Goal: Transaction & Acquisition: Purchase product/service

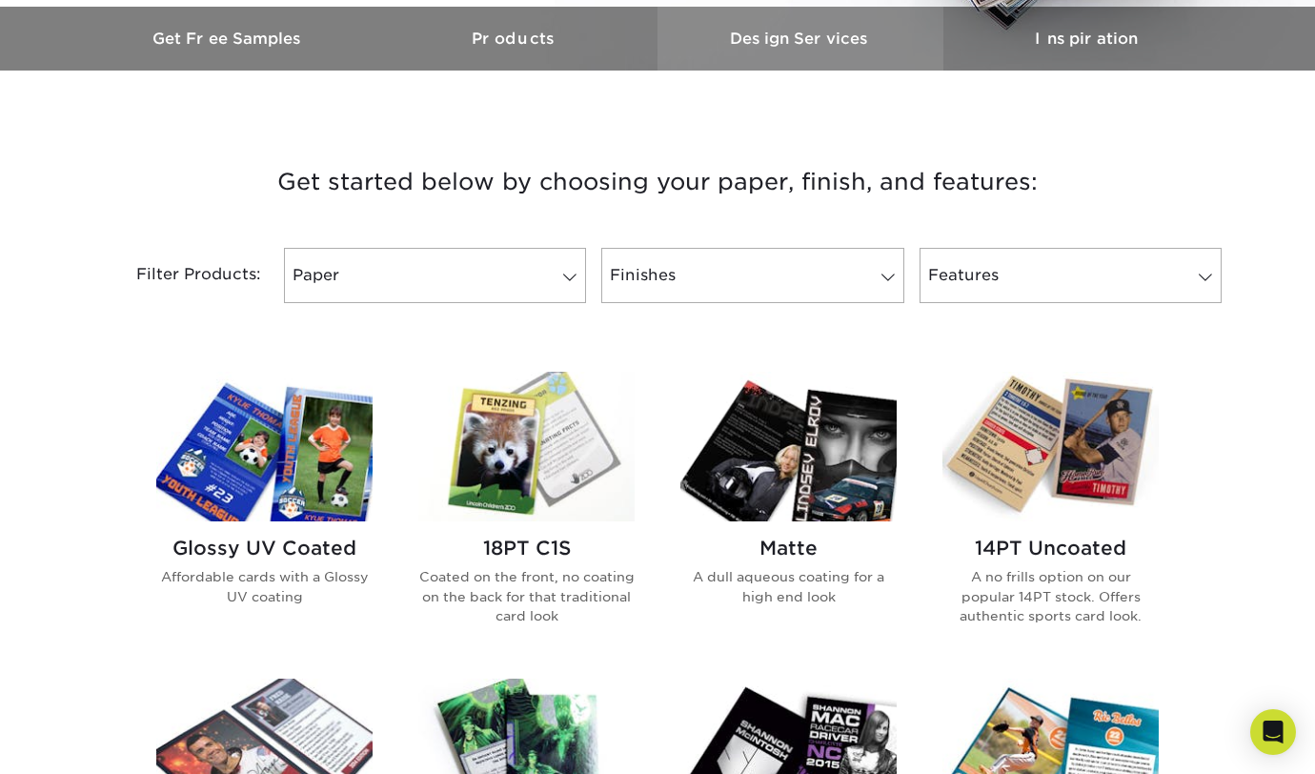
scroll to position [607, 0]
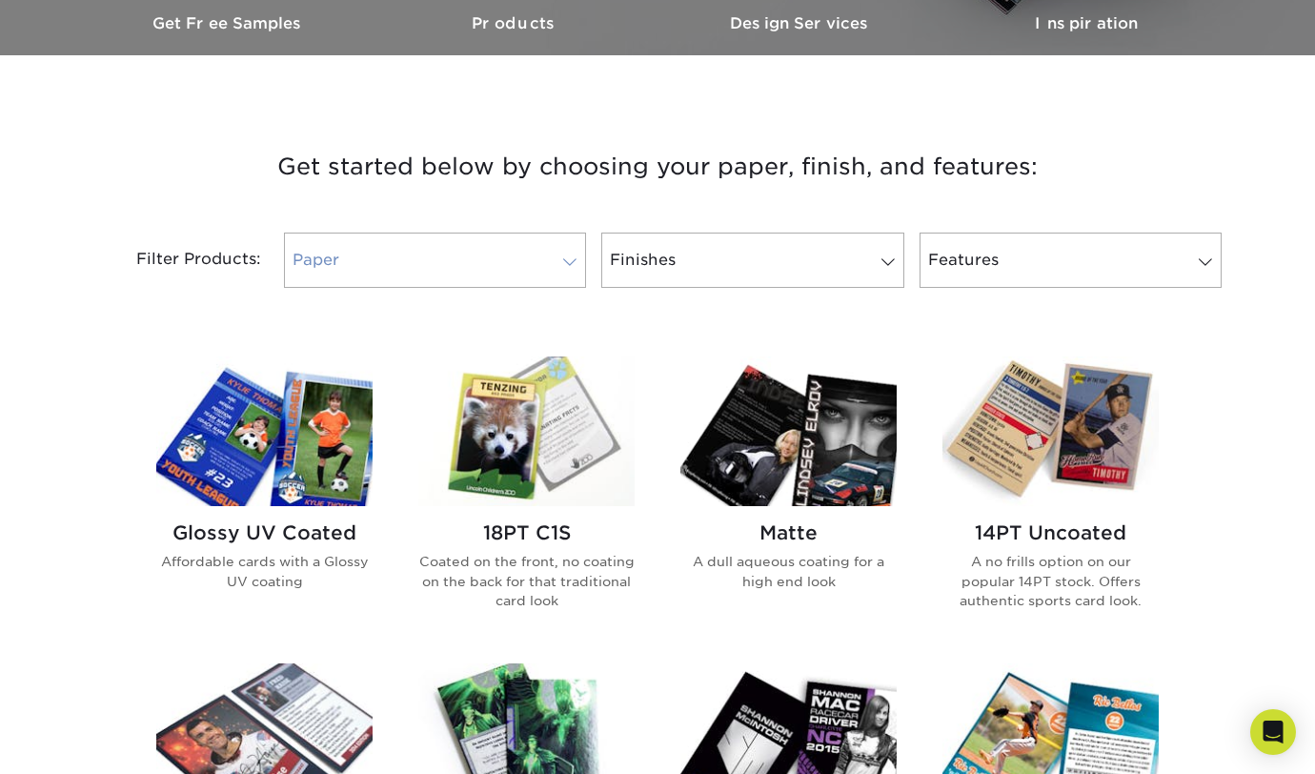
click at [562, 254] on span at bounding box center [569, 261] width 27 height 15
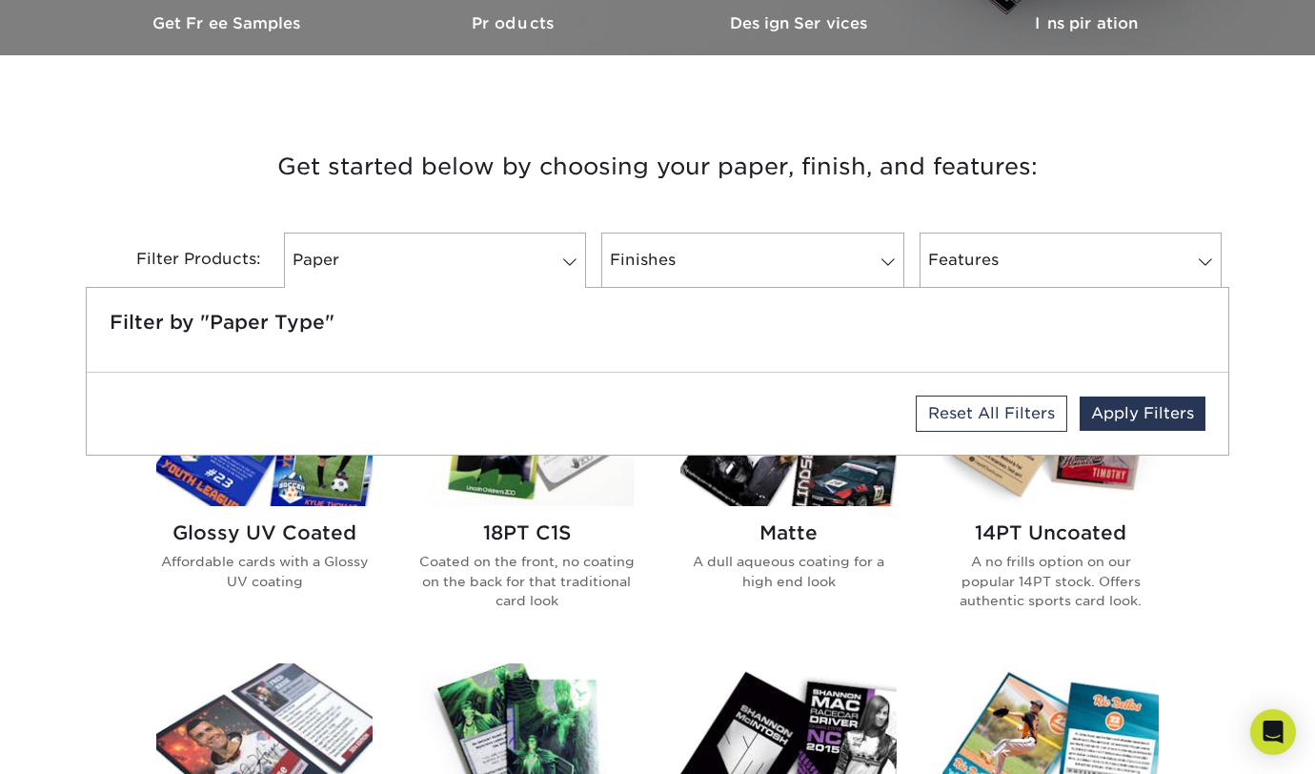
click at [226, 324] on h5 "Filter by "Paper Type"" at bounding box center [658, 322] width 1096 height 23
click at [863, 264] on link "Finishes" at bounding box center [752, 259] width 302 height 55
click at [879, 262] on span at bounding box center [888, 261] width 27 height 15
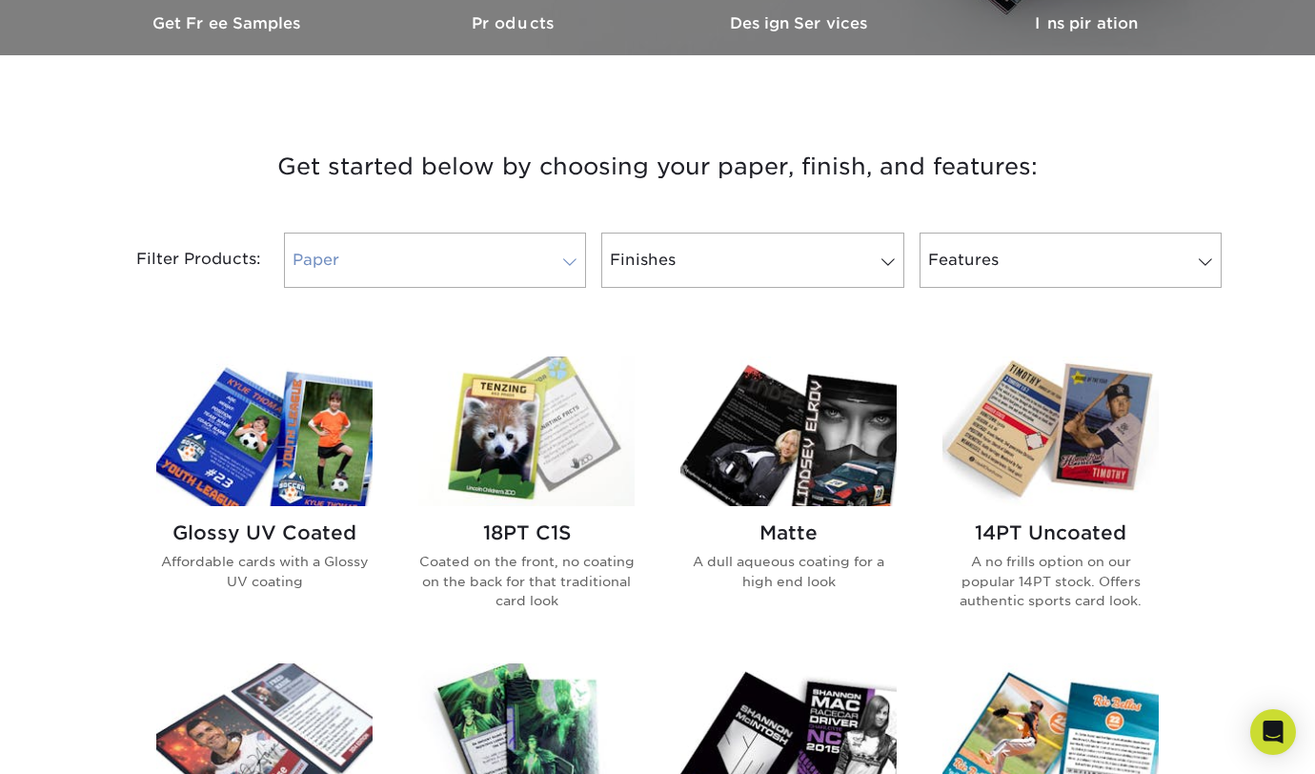
click at [541, 258] on link "Paper" at bounding box center [435, 259] width 302 height 55
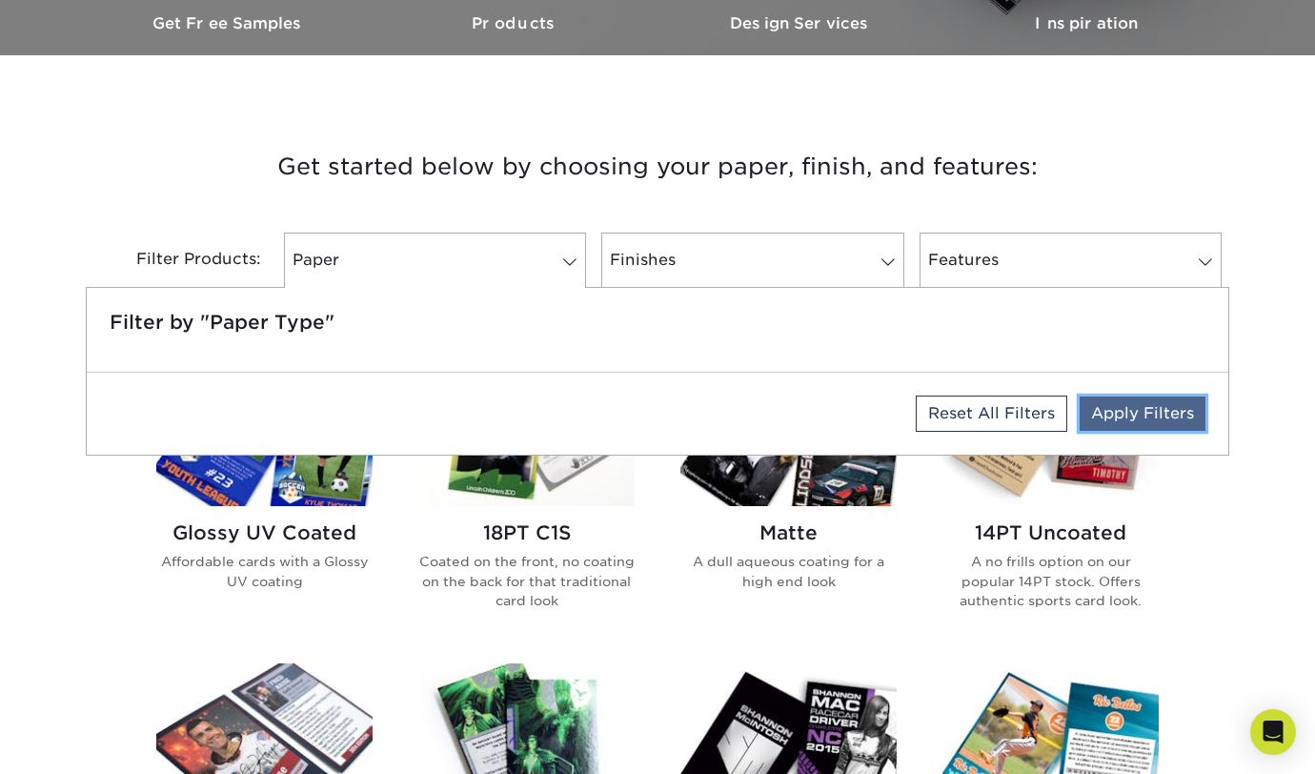
click at [1136, 413] on link "Apply Filters" at bounding box center [1142, 413] width 126 height 34
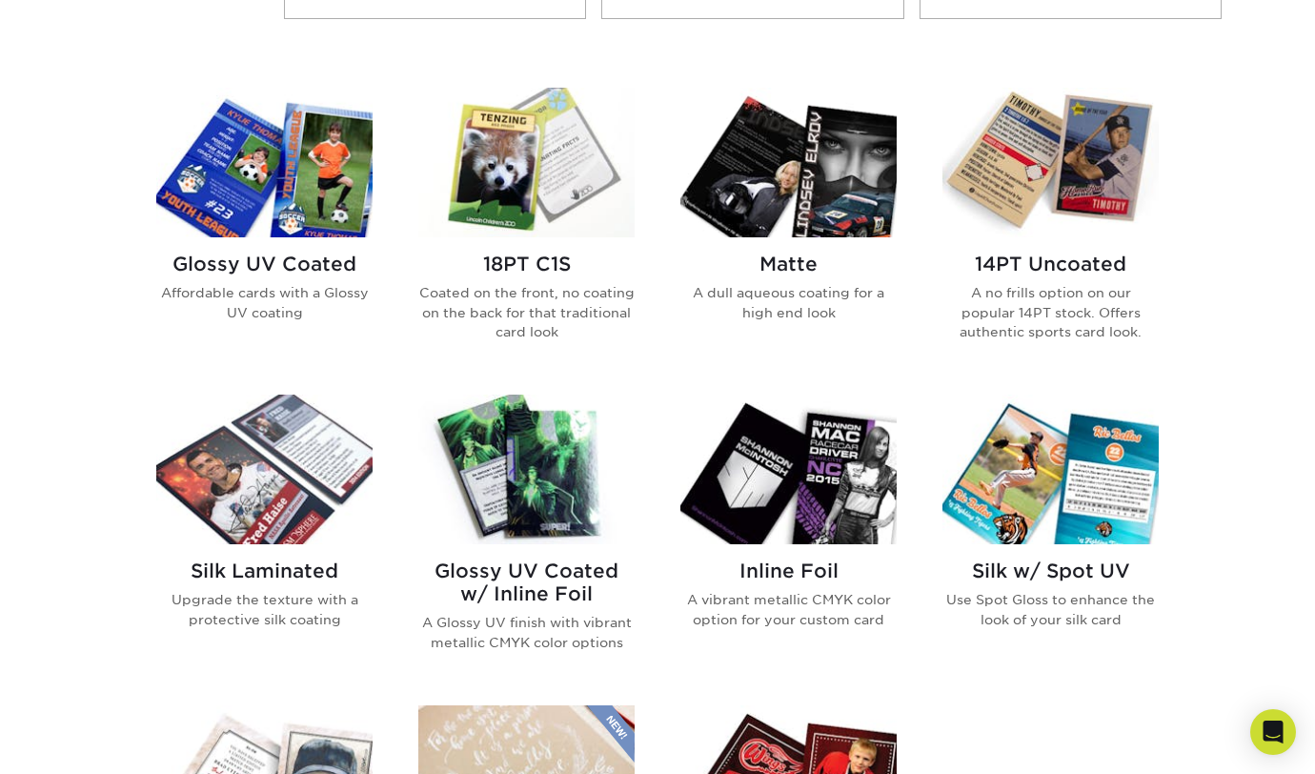
scroll to position [880, 0]
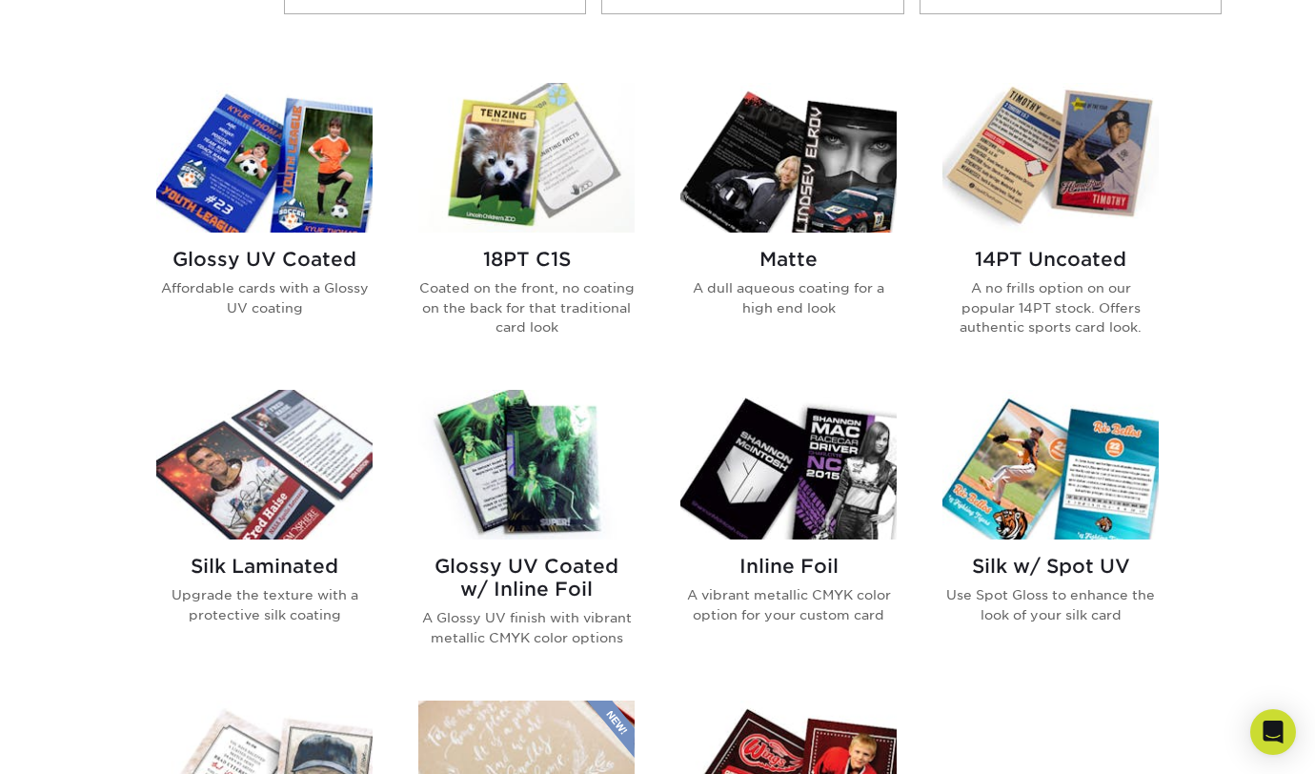
click at [556, 174] on img at bounding box center [526, 158] width 216 height 150
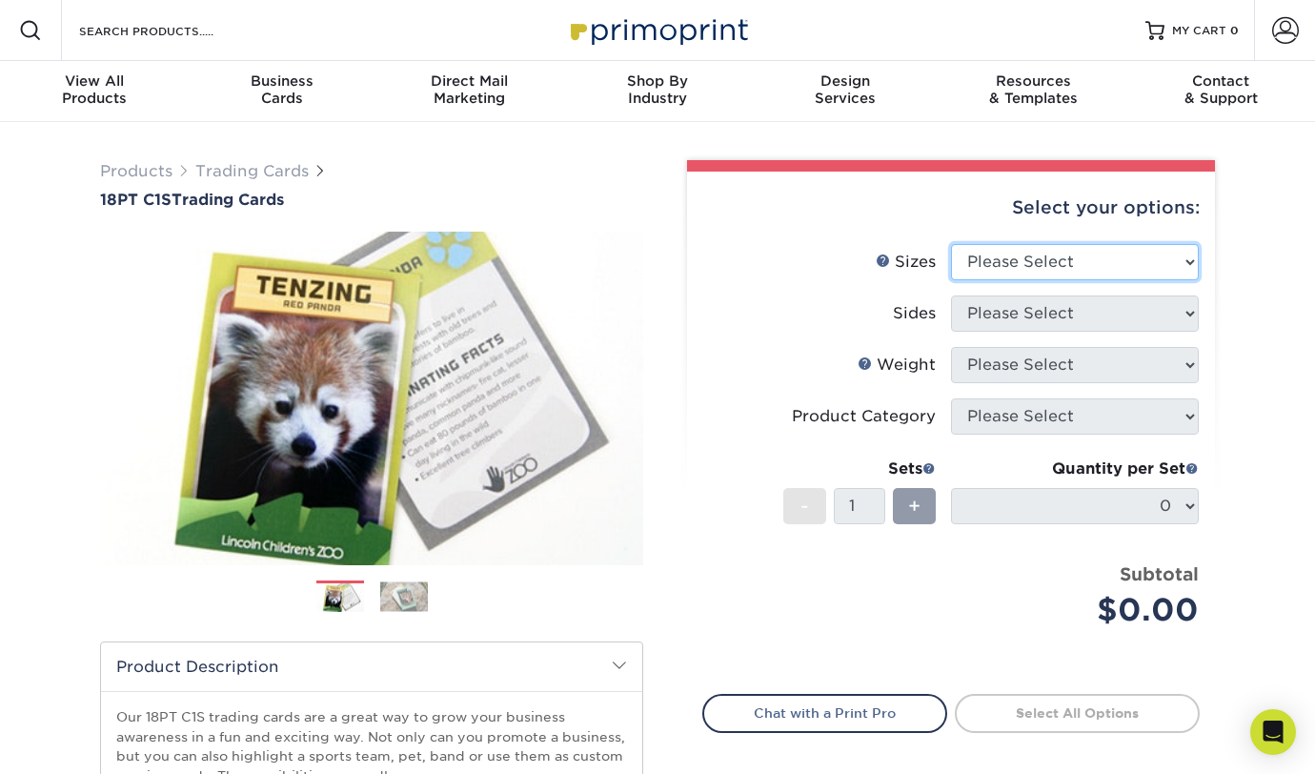
click at [1176, 268] on select "Please Select 2.5" x 3.5"" at bounding box center [1075, 262] width 248 height 36
select select "2.50x3.50"
click at [951, 244] on select "Please Select 2.5" x 3.5"" at bounding box center [1075, 262] width 248 height 36
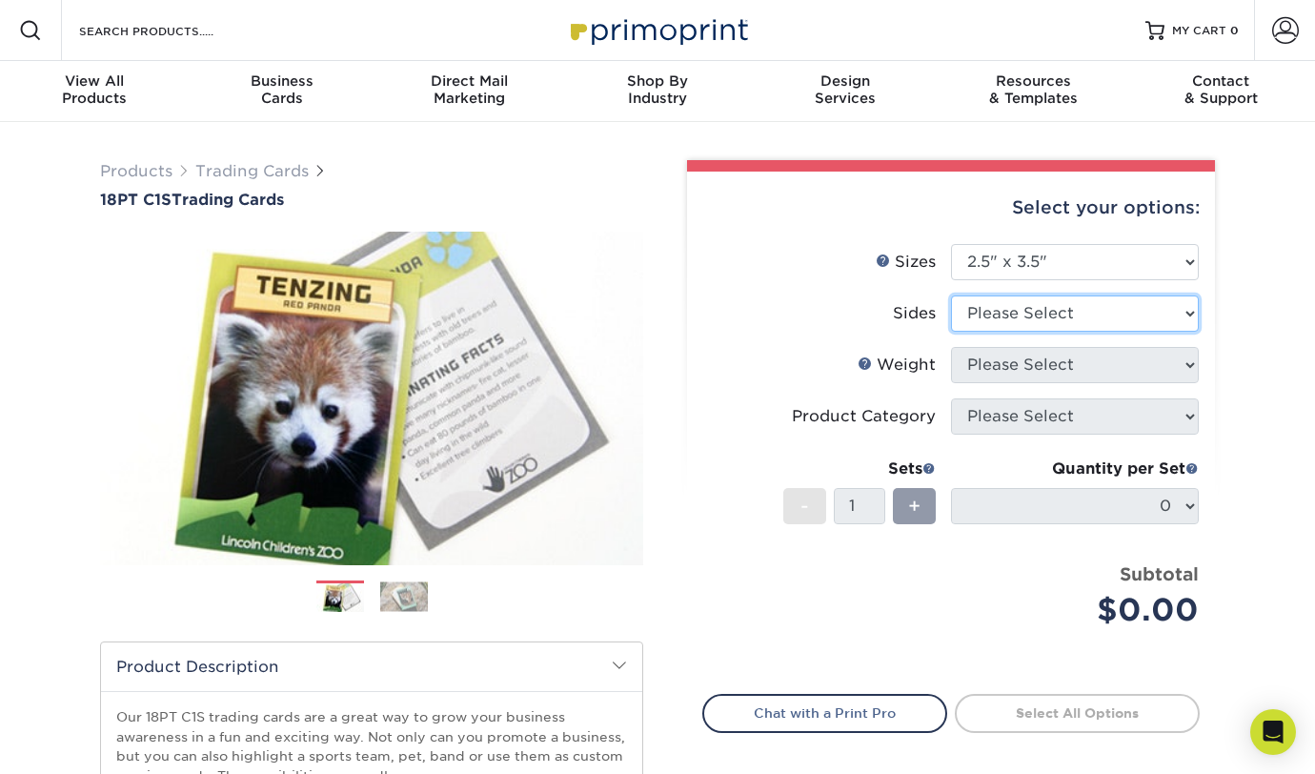
click at [1163, 304] on select "Please Select Print Both Sides Print Front Only" at bounding box center [1075, 313] width 248 height 36
select select "13abbda7-1d64-4f25-8bb2-c179b224825d"
click at [951, 295] on select "Please Select Print Both Sides Print Front Only" at bounding box center [1075, 313] width 248 height 36
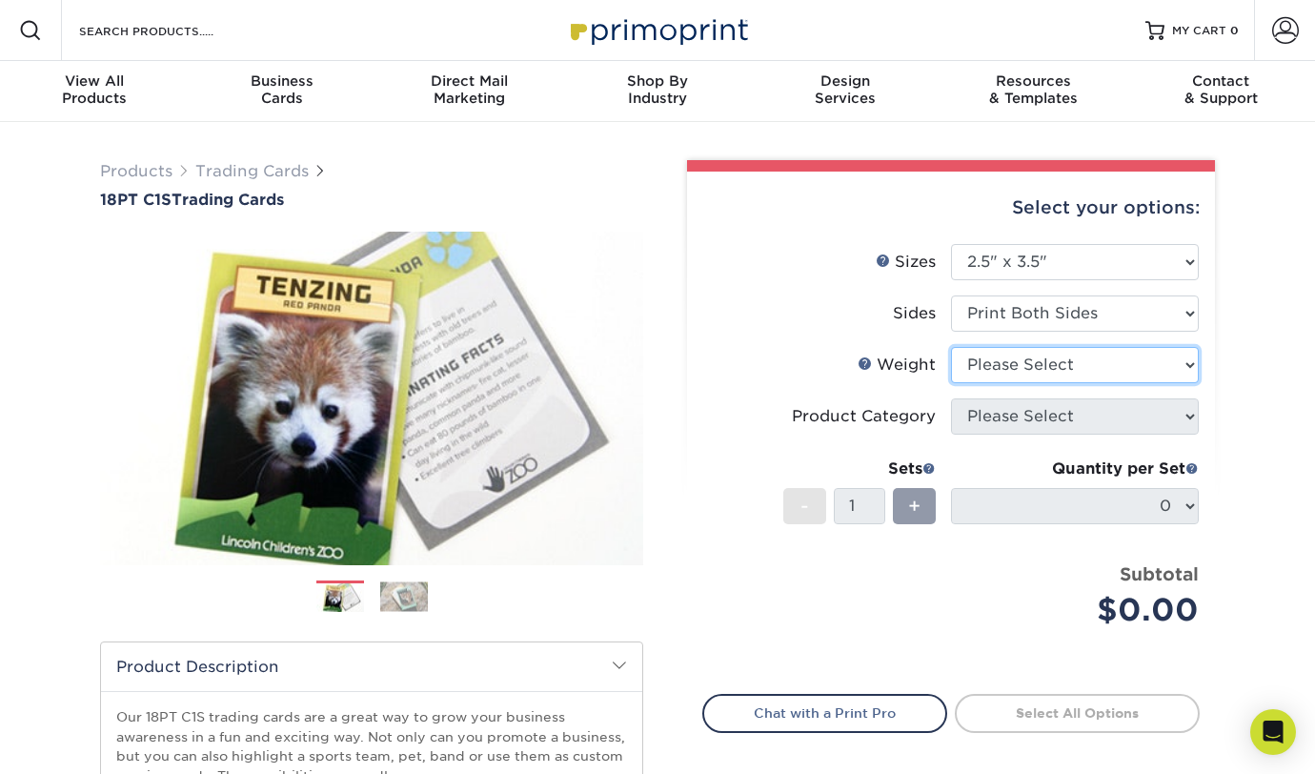
click at [1128, 368] on select "Please Select 18PT C1S" at bounding box center [1075, 365] width 248 height 36
select select "18PTC1S"
click at [951, 347] on select "Please Select 18PT C1S" at bounding box center [1075, 365] width 248 height 36
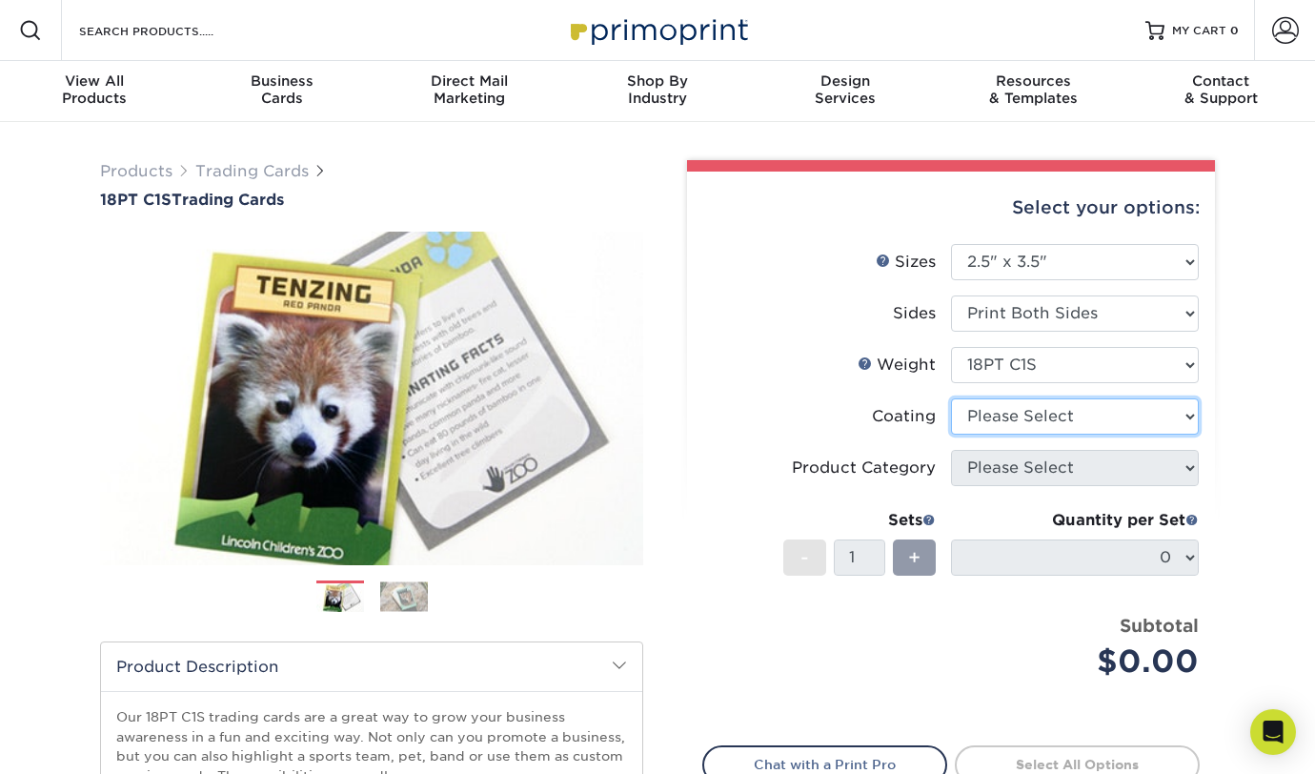
click at [1115, 412] on select at bounding box center [1075, 416] width 248 height 36
select select "3e7618de-abca-4bda-9f97-8b9129e913d8"
click at [951, 398] on select at bounding box center [1075, 416] width 248 height 36
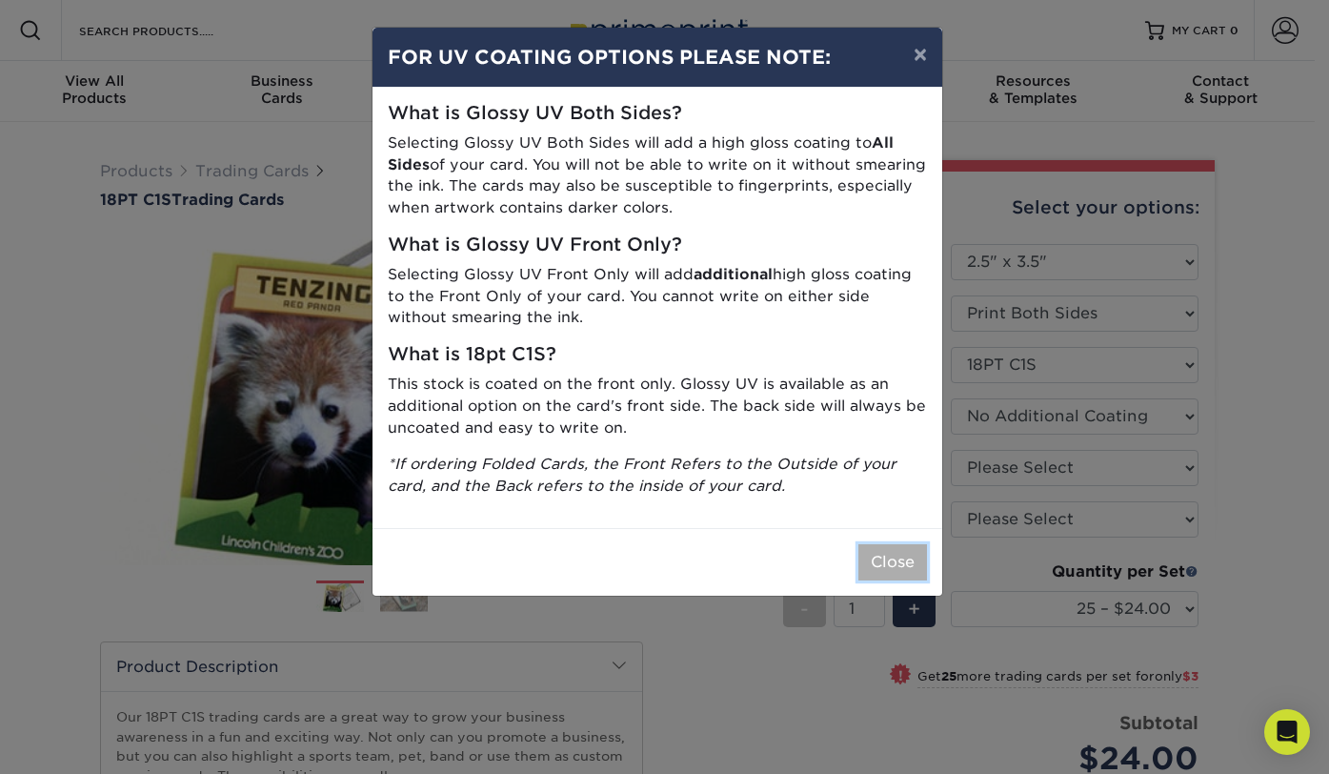
click at [890, 560] on button "Close" at bounding box center [892, 562] width 69 height 36
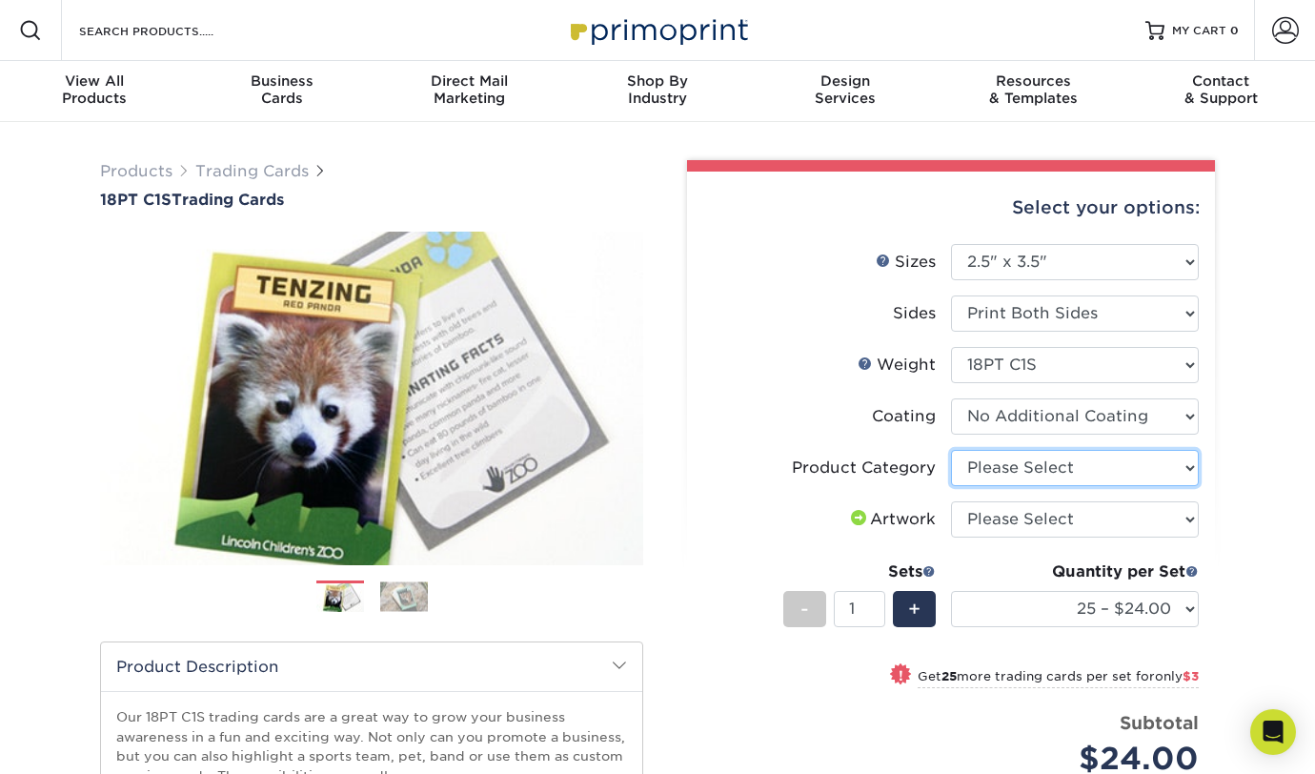
click at [1182, 469] on select "Please Select Trading Cards" at bounding box center [1075, 468] width 248 height 36
select select "c2f9bce9-36c2-409d-b101-c29d9d031e18"
click at [951, 450] on select "Please Select Trading Cards" at bounding box center [1075, 468] width 248 height 36
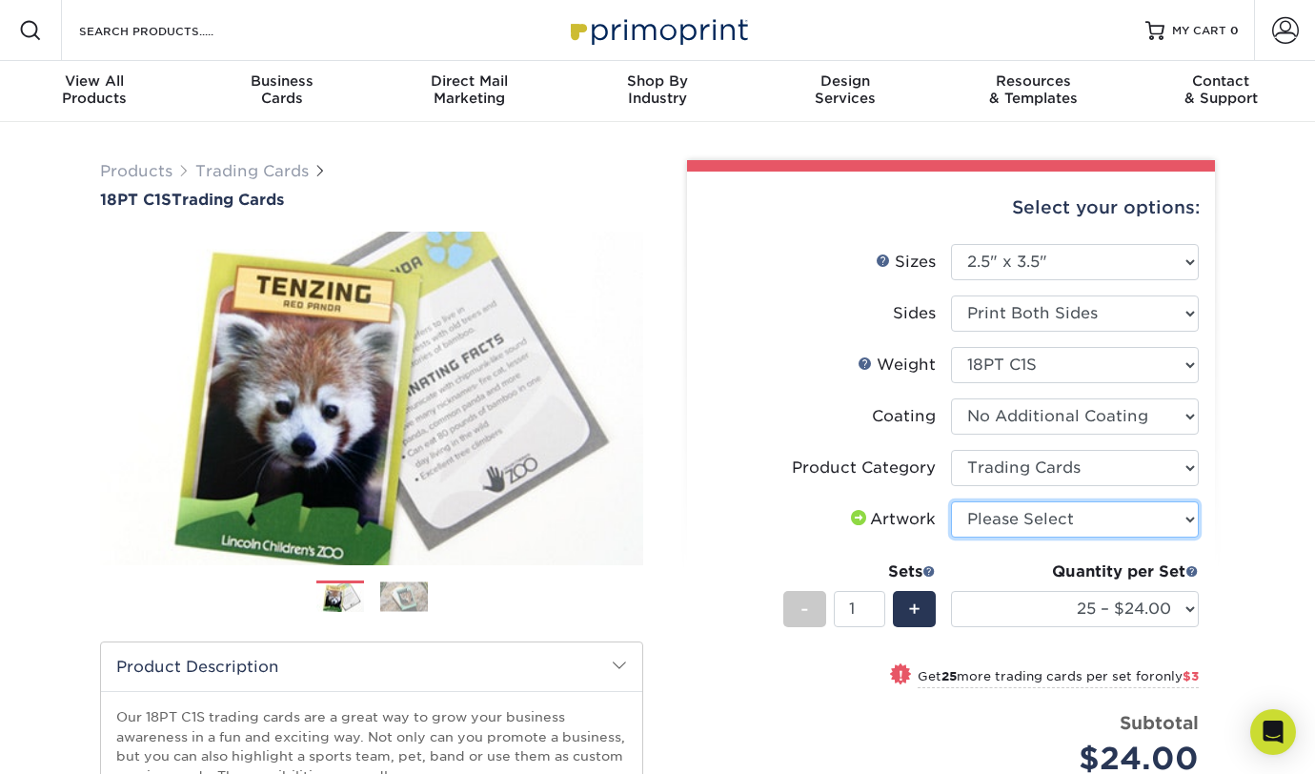
click at [1108, 510] on select "Please Select I will upload files I need a design - $100" at bounding box center [1075, 519] width 248 height 36
select select "upload"
click at [951, 501] on select "Please Select I will upload files I need a design - $100" at bounding box center [1075, 519] width 248 height 36
click at [862, 610] on input "1" at bounding box center [859, 609] width 50 height 36
drag, startPoint x: 835, startPoint y: 603, endPoint x: 810, endPoint y: 598, distance: 26.2
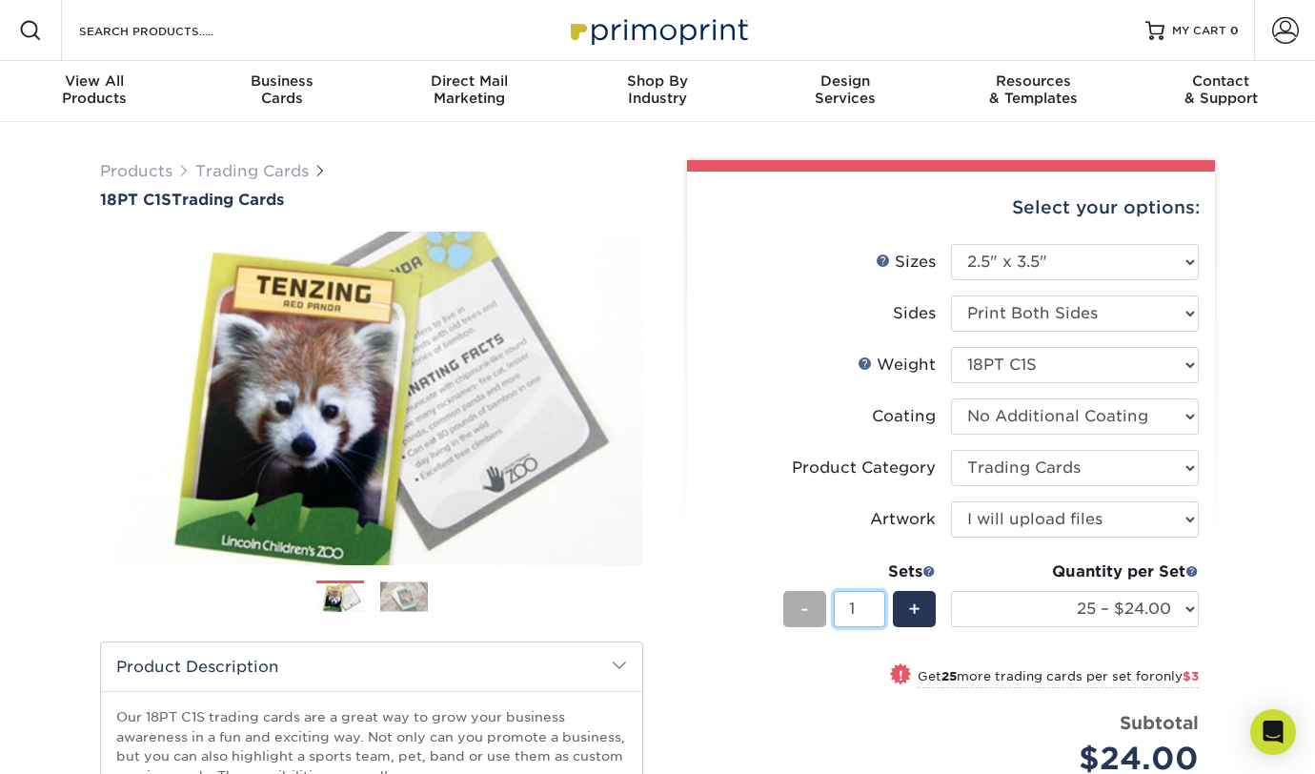
click at [810, 598] on div "- 1 +" at bounding box center [859, 612] width 152 height 43
click at [1191, 606] on select "25 – $24.00 50 – $27.00 75 – $35.00 100 – $39.00 250 – $45.00 500 – $55.00 1000…" at bounding box center [1075, 609] width 248 height 36
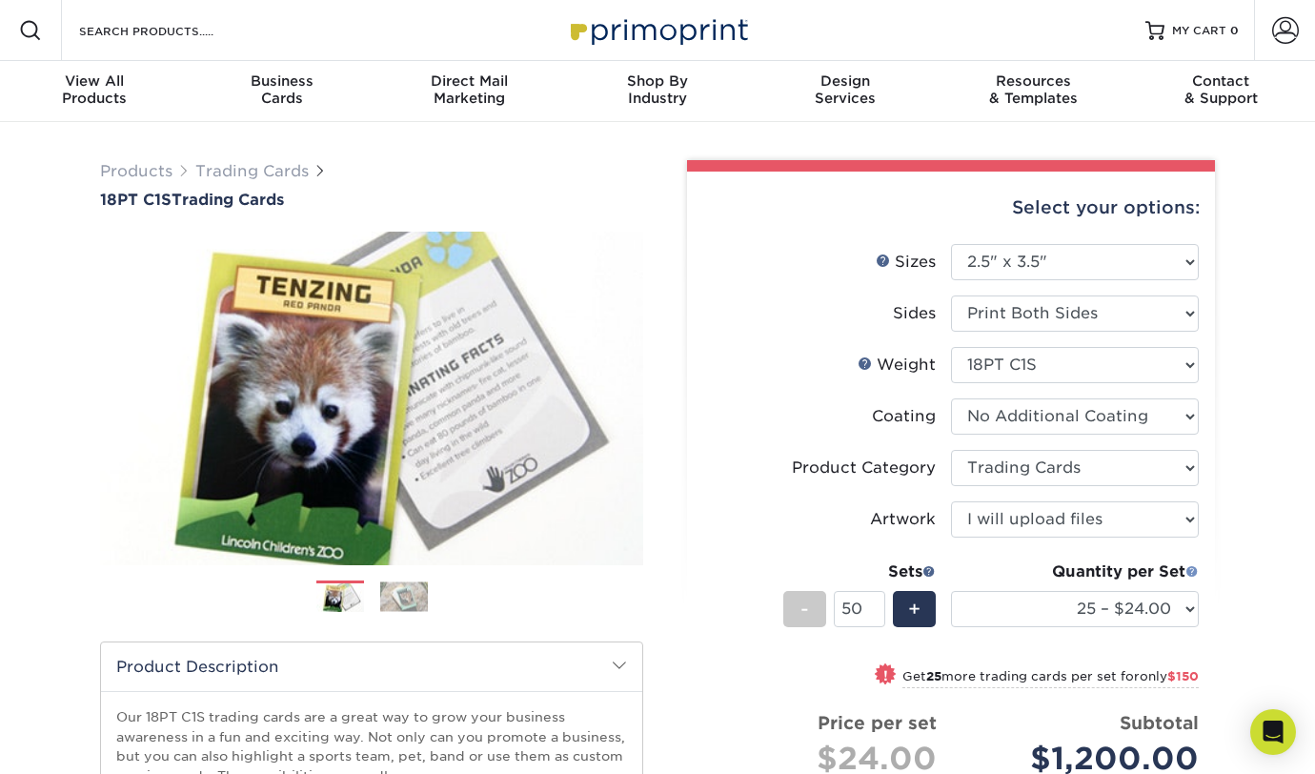
click at [1193, 569] on span at bounding box center [1191, 570] width 13 height 13
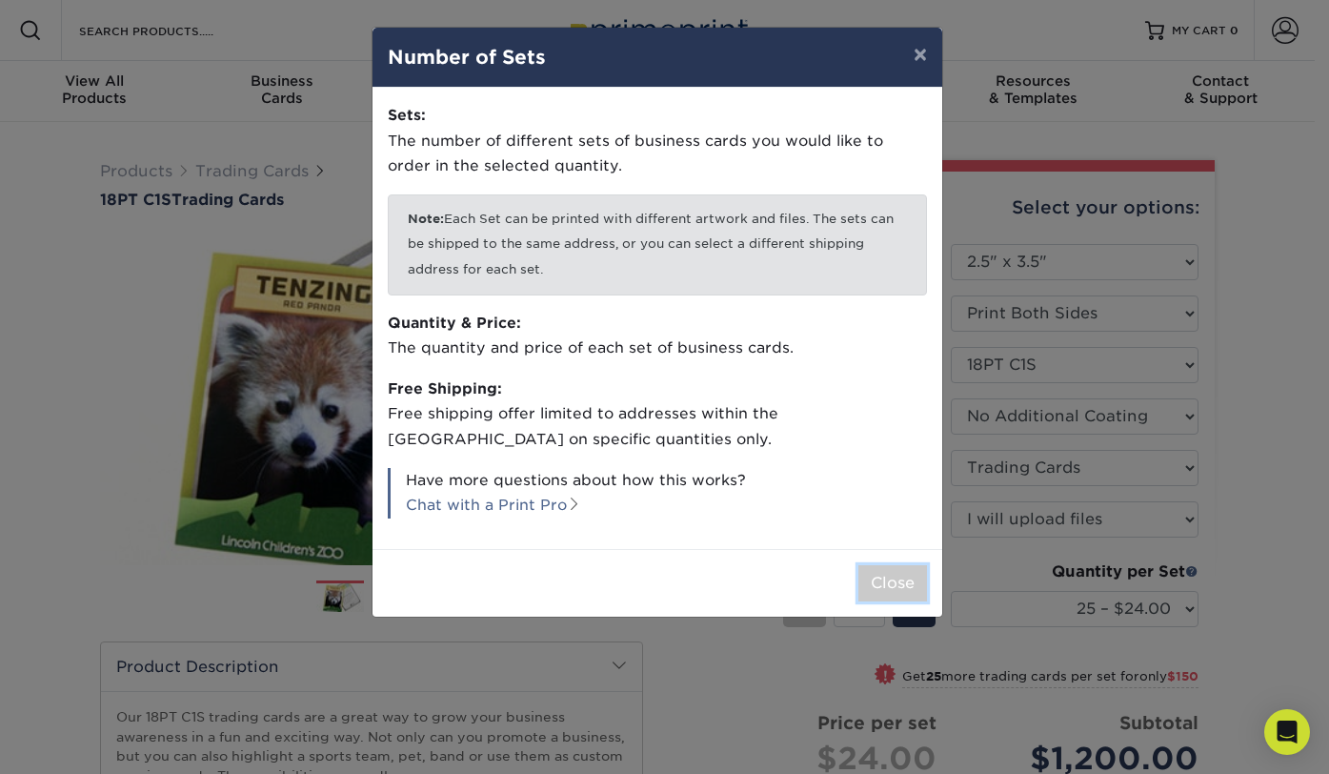
click at [887, 577] on button "Close" at bounding box center [892, 583] width 69 height 36
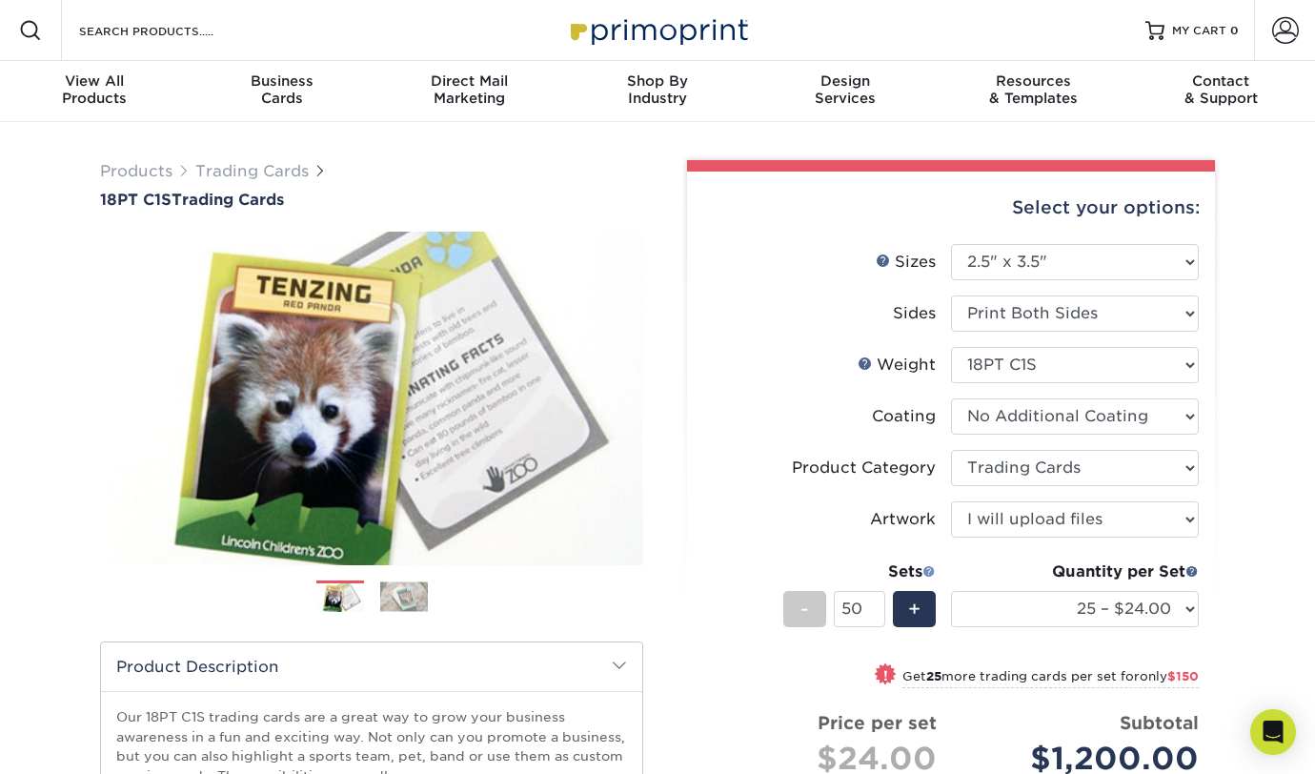
click at [928, 568] on span at bounding box center [928, 570] width 13 height 13
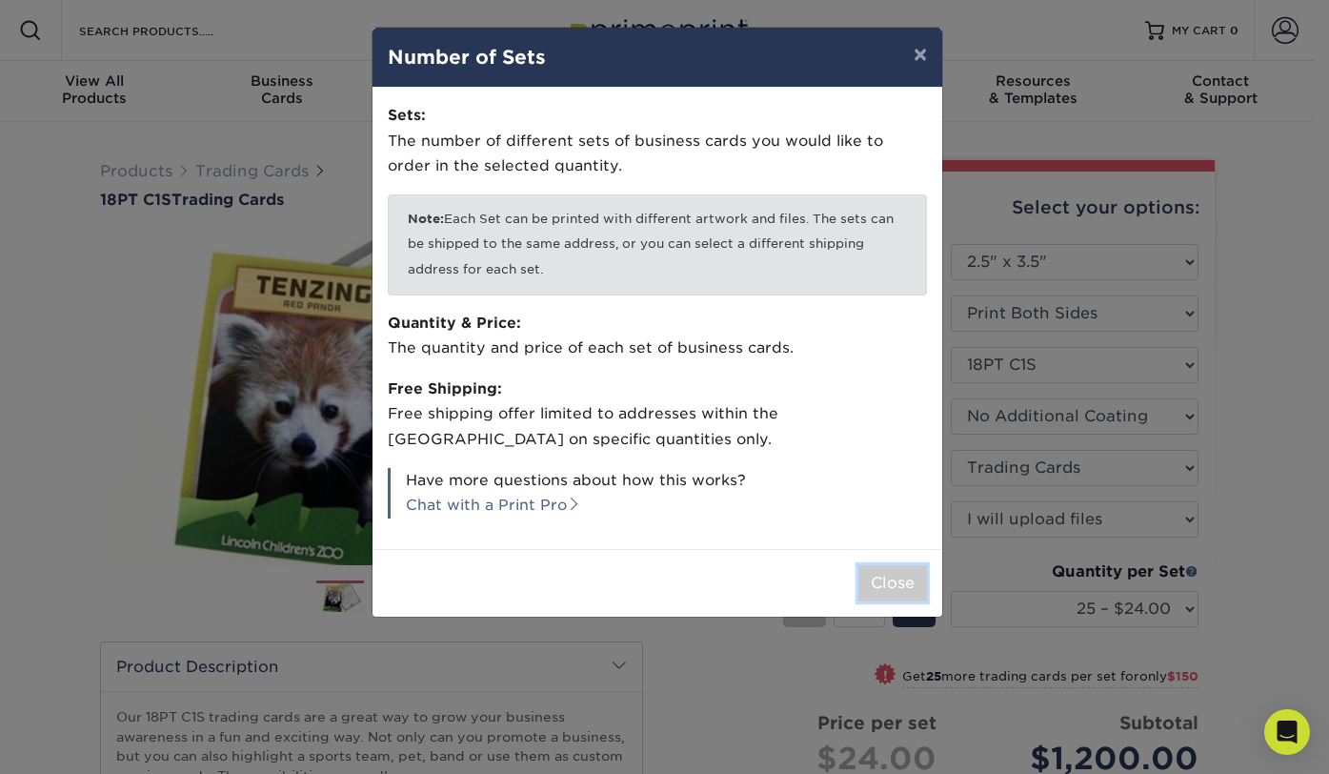
click at [908, 575] on button "Close" at bounding box center [892, 583] width 69 height 36
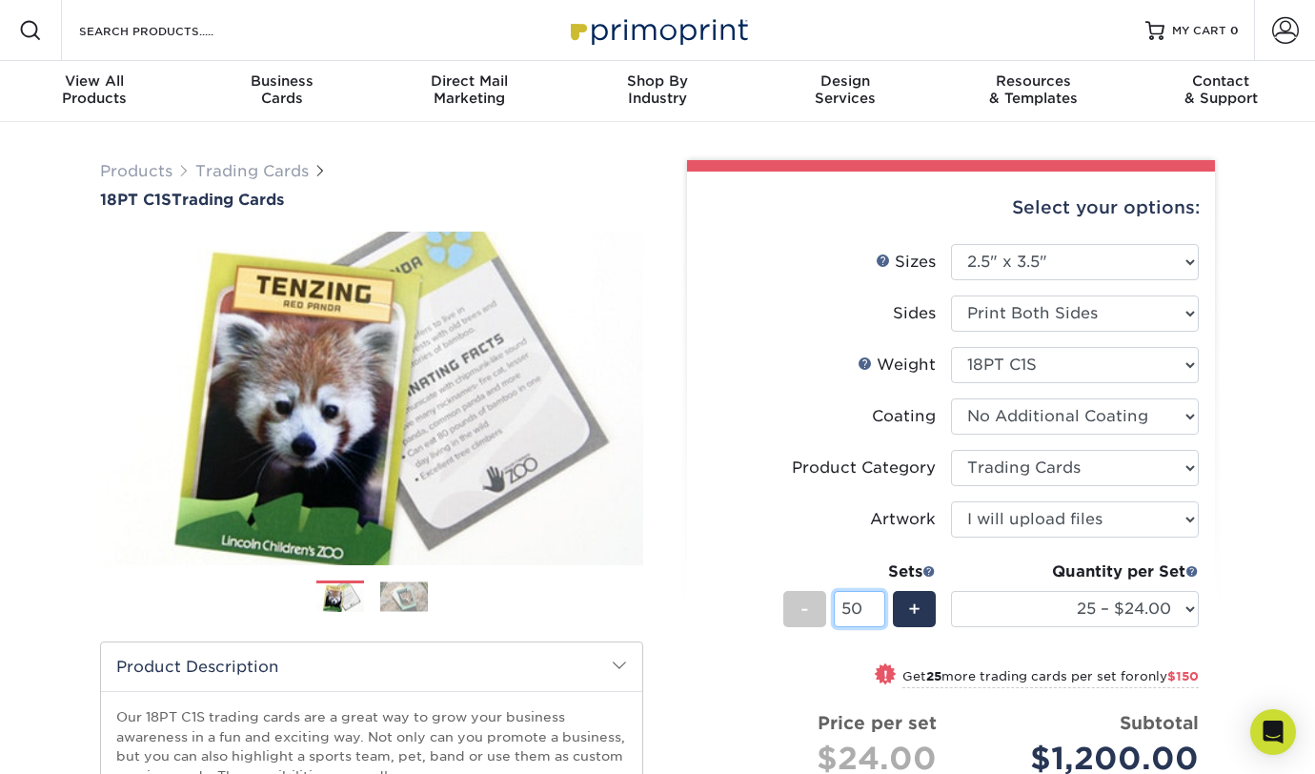
click at [868, 611] on input "50" at bounding box center [859, 609] width 50 height 36
drag, startPoint x: 742, startPoint y: 576, endPoint x: 673, endPoint y: 560, distance: 71.4
click at [673, 560] on div "Select your options: Sizes Help Sizes Sides - 50" at bounding box center [943, 624] width 543 height 929
type input "5"
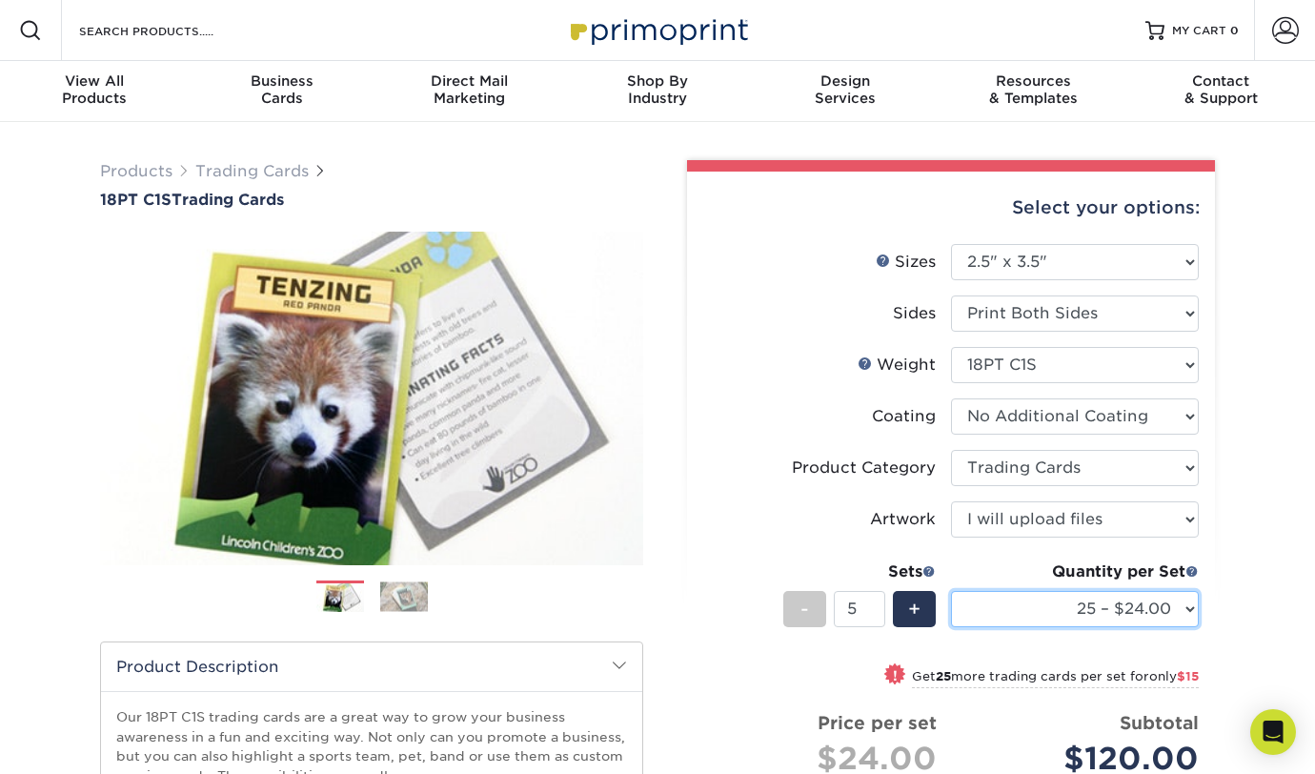
click at [1189, 608] on select "25 – $24.00 50 – $27.00 75 – $35.00 100 – $39.00 250 – $45.00 500 – $55.00 1000…" at bounding box center [1075, 609] width 248 height 36
select select "250 – $45.00"
click at [951, 591] on select "25 – $24.00 50 – $27.00 75 – $35.00 100 – $39.00 250 – $45.00 500 – $55.00 1000…" at bounding box center [1075, 609] width 248 height 36
